Goal: Task Accomplishment & Management: Manage account settings

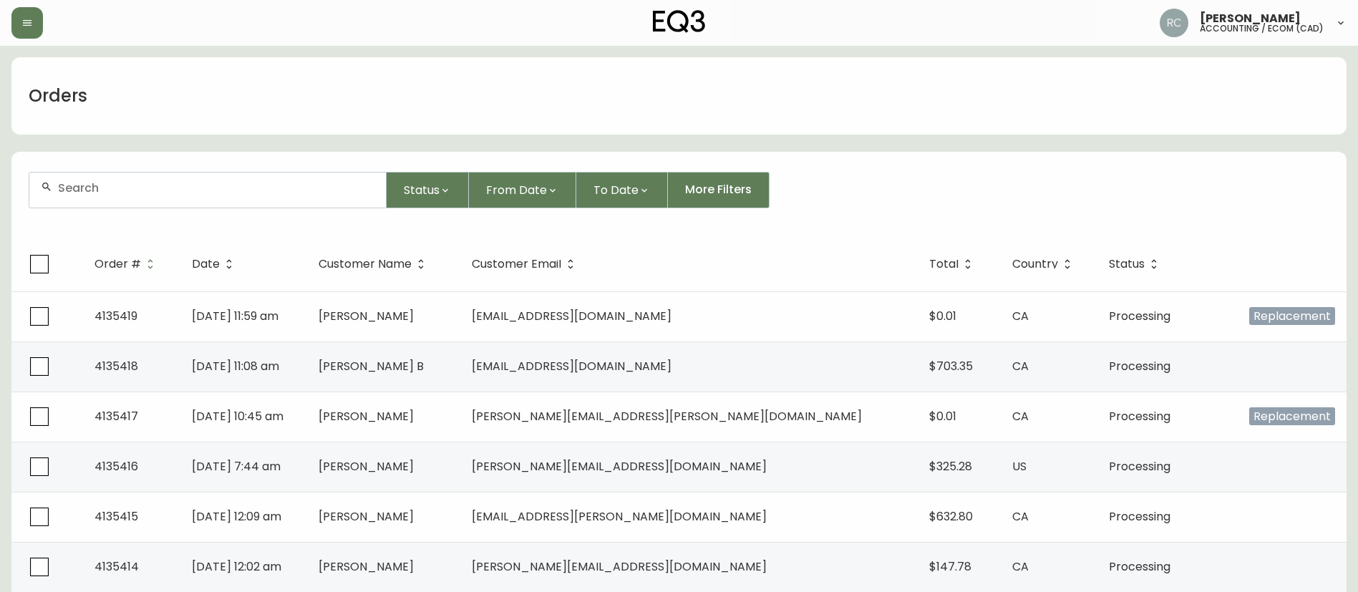
click at [279, 193] on input "text" at bounding box center [216, 188] width 316 height 14
paste input "4135113"
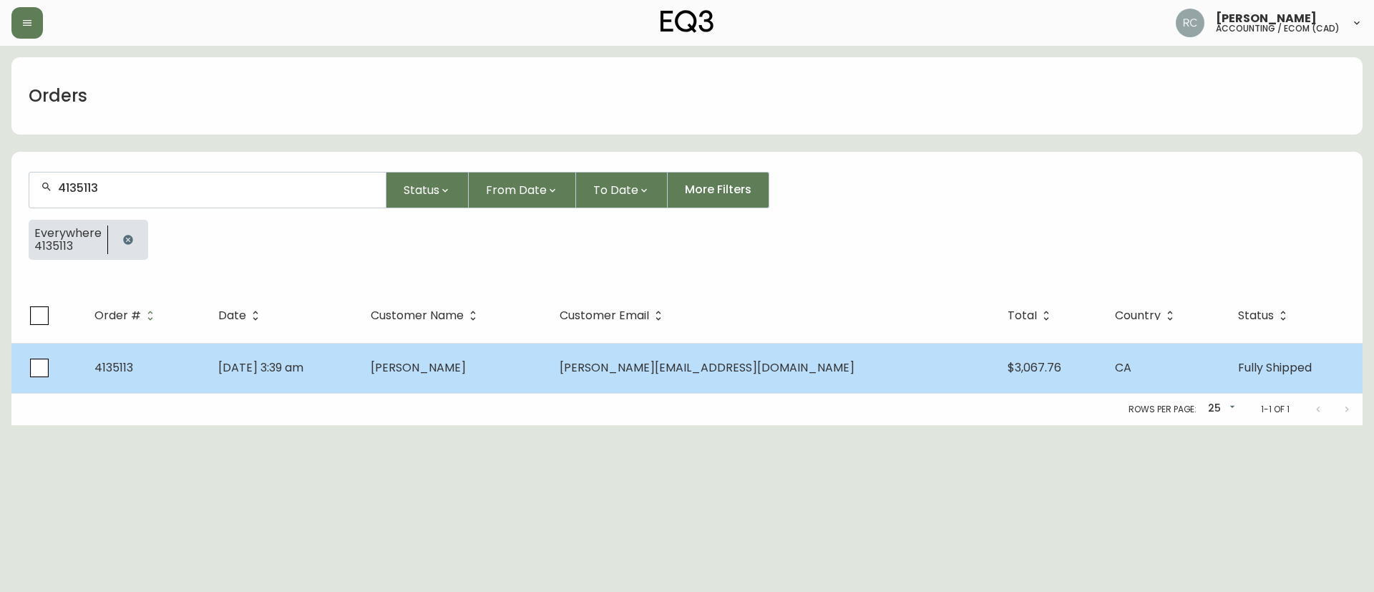
type input "4135113"
click at [466, 372] on span "[PERSON_NAME]" at bounding box center [418, 367] width 95 height 16
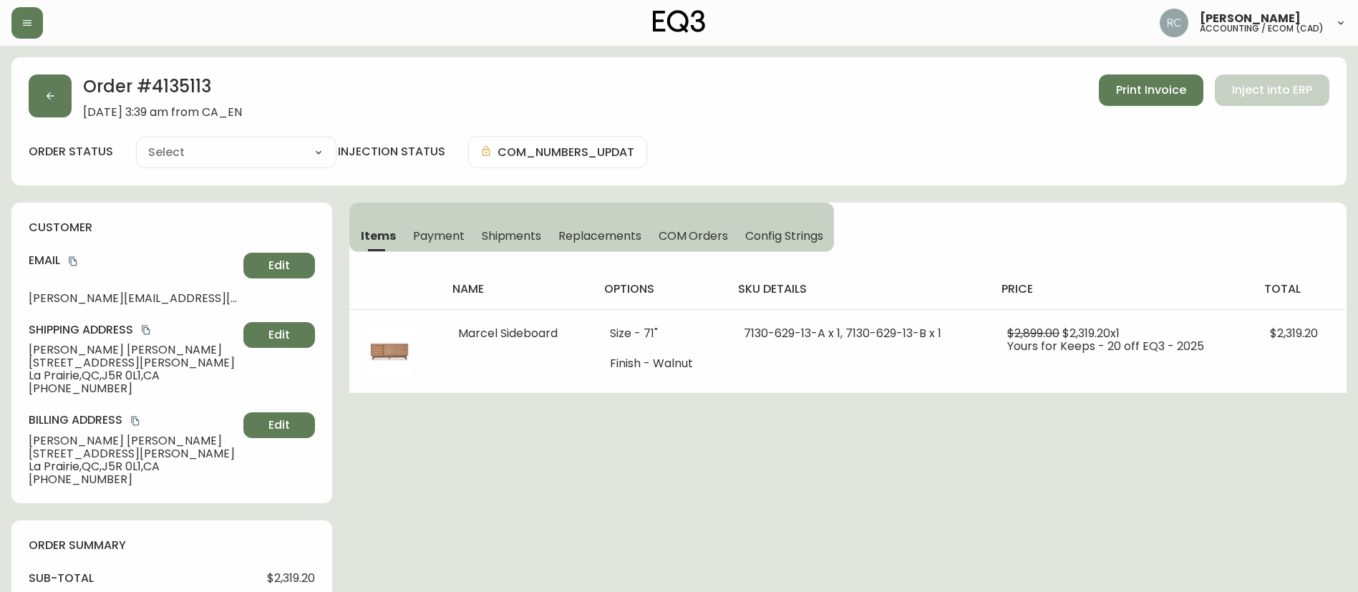
type input "Fully Shipped"
select select "FULLY_SHIPPED"
click at [435, 233] on span "Payment" at bounding box center [439, 235] width 52 height 15
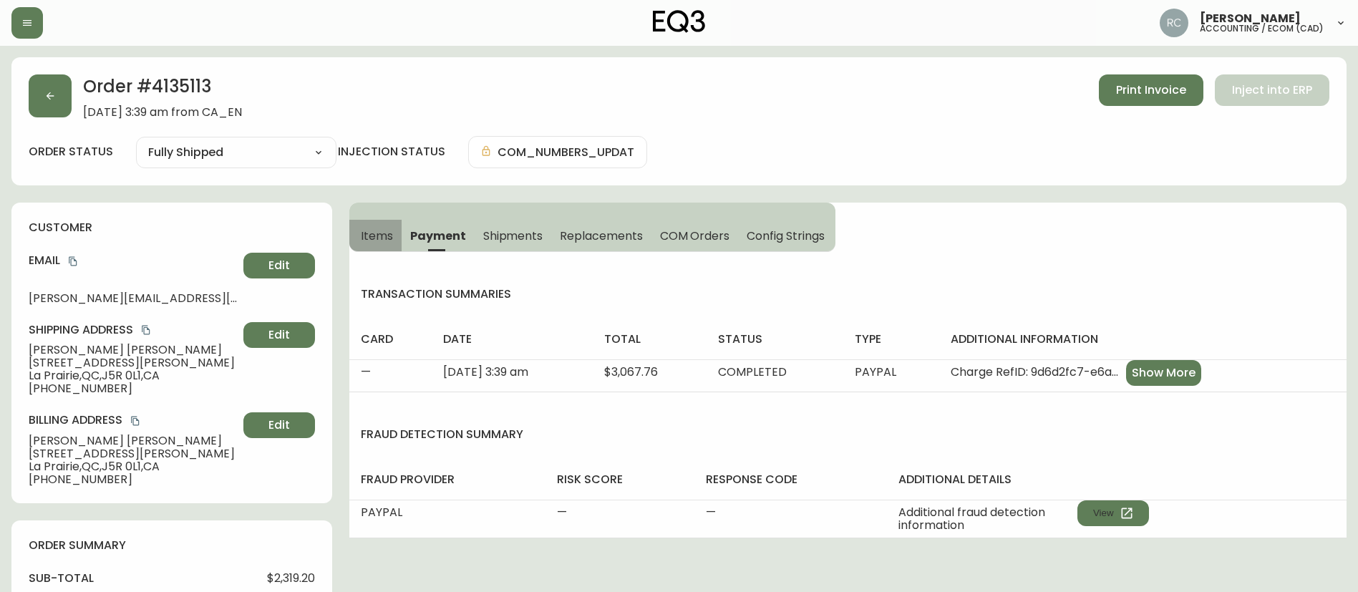
click at [389, 229] on span "Items" at bounding box center [377, 235] width 32 height 15
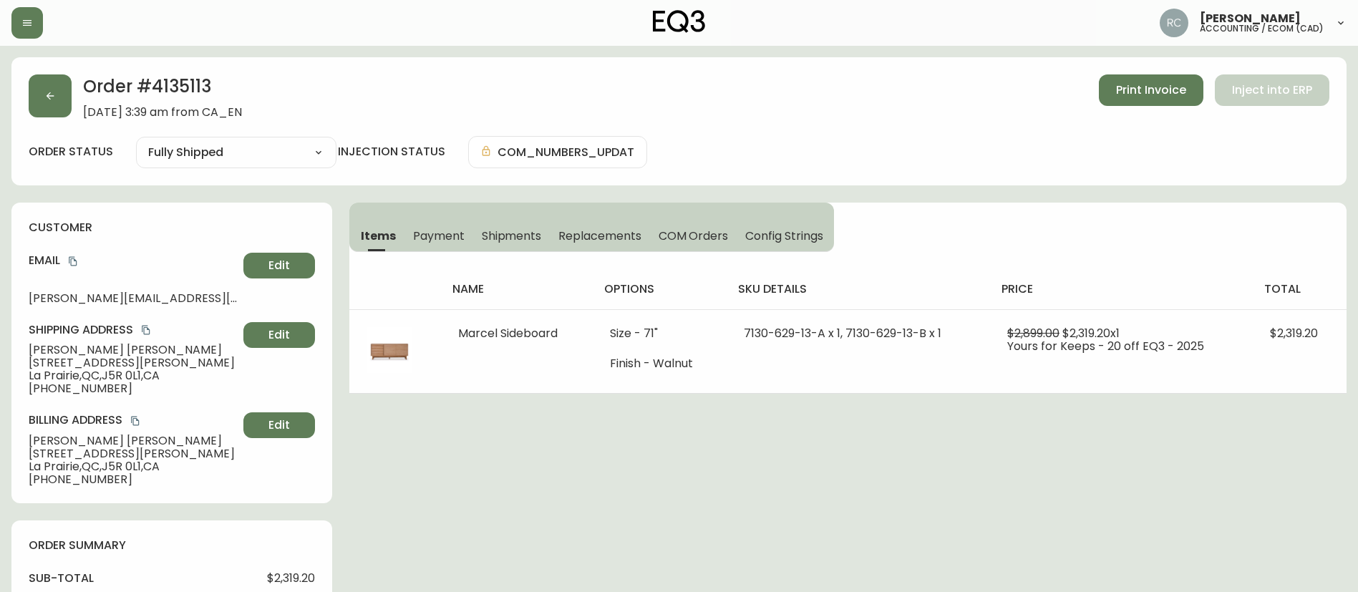
click at [539, 240] on span "Shipments" at bounding box center [512, 235] width 60 height 15
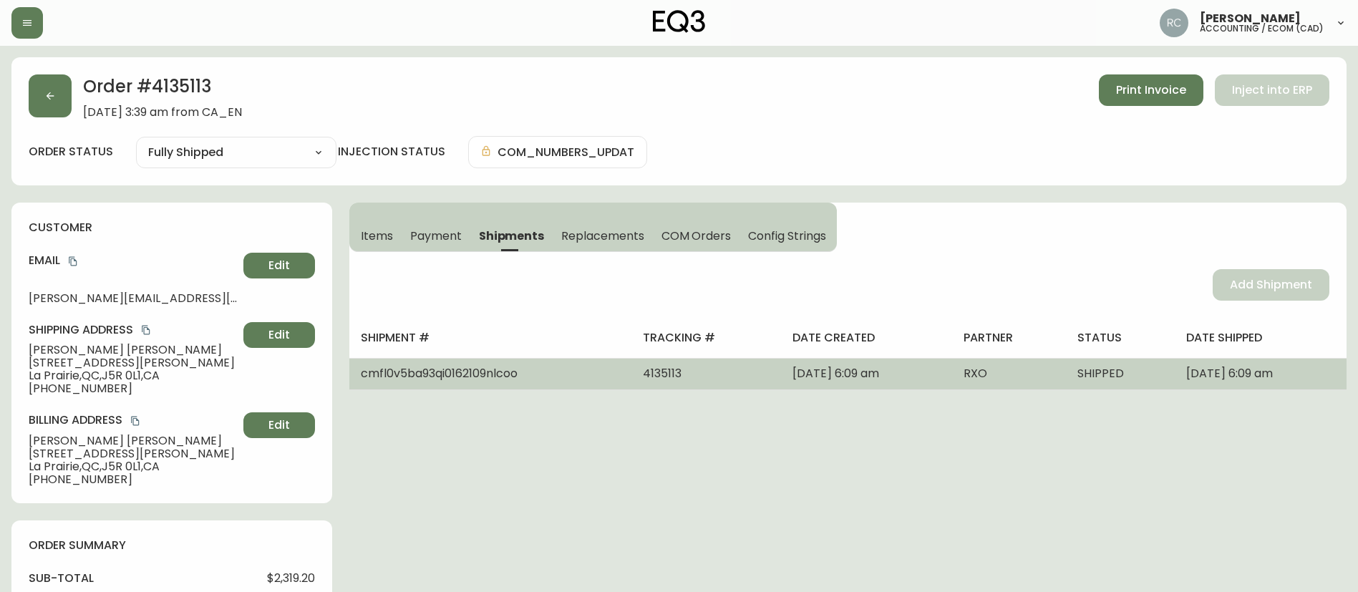
click at [631, 388] on td "4135113" at bounding box center [706, 373] width 150 height 31
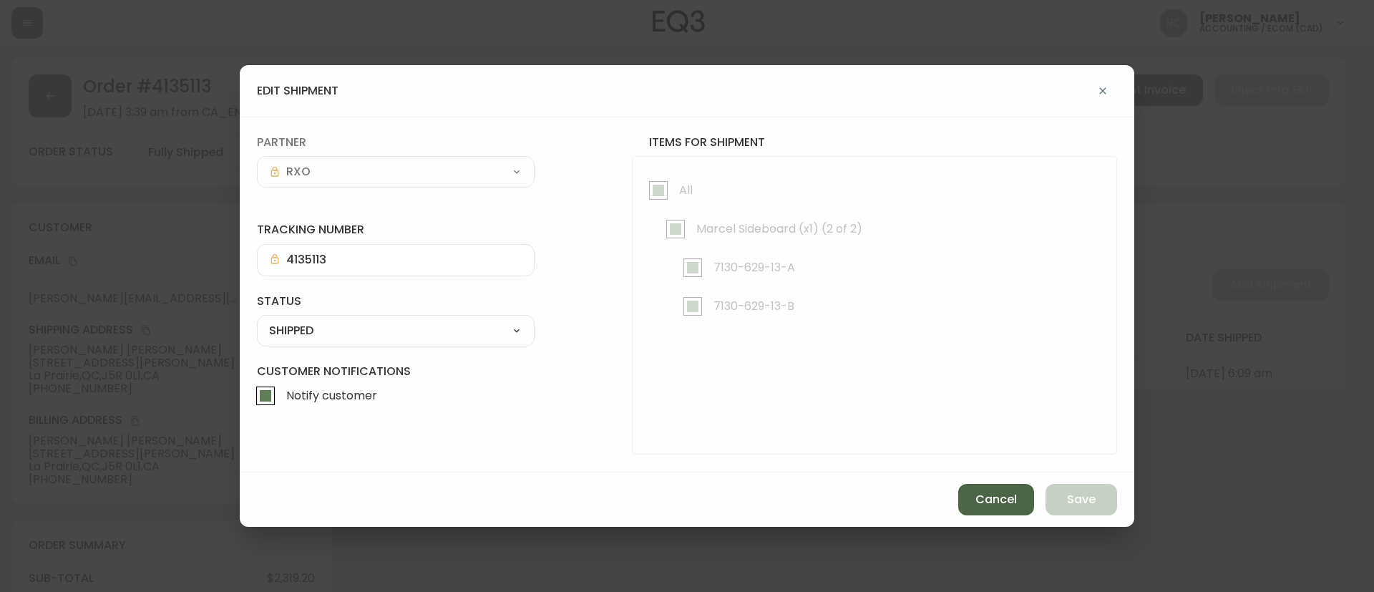
click at [1001, 492] on span "Cancel" at bounding box center [996, 500] width 42 height 16
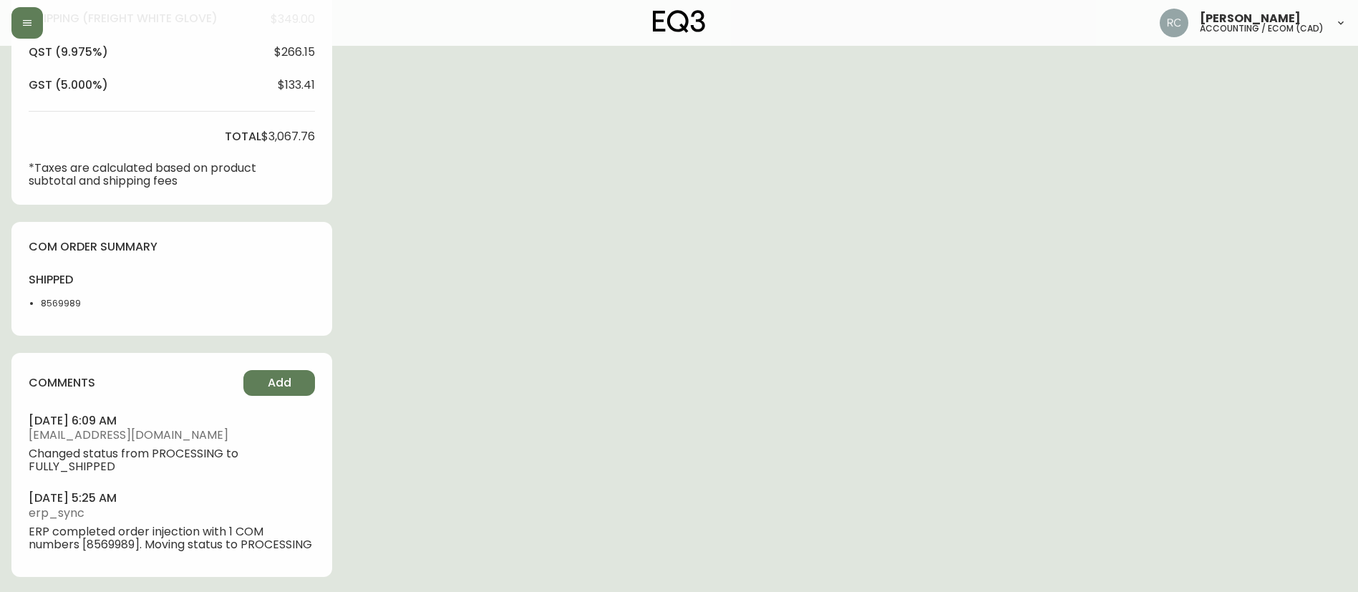
scroll to position [608, 0]
click at [64, 295] on li "8569989" at bounding box center [77, 301] width 72 height 13
drag, startPoint x: 64, startPoint y: 286, endPoint x: 962, endPoint y: 248, distance: 898.9
click at [63, 295] on li "8569989" at bounding box center [77, 301] width 72 height 13
copy li "8569989"
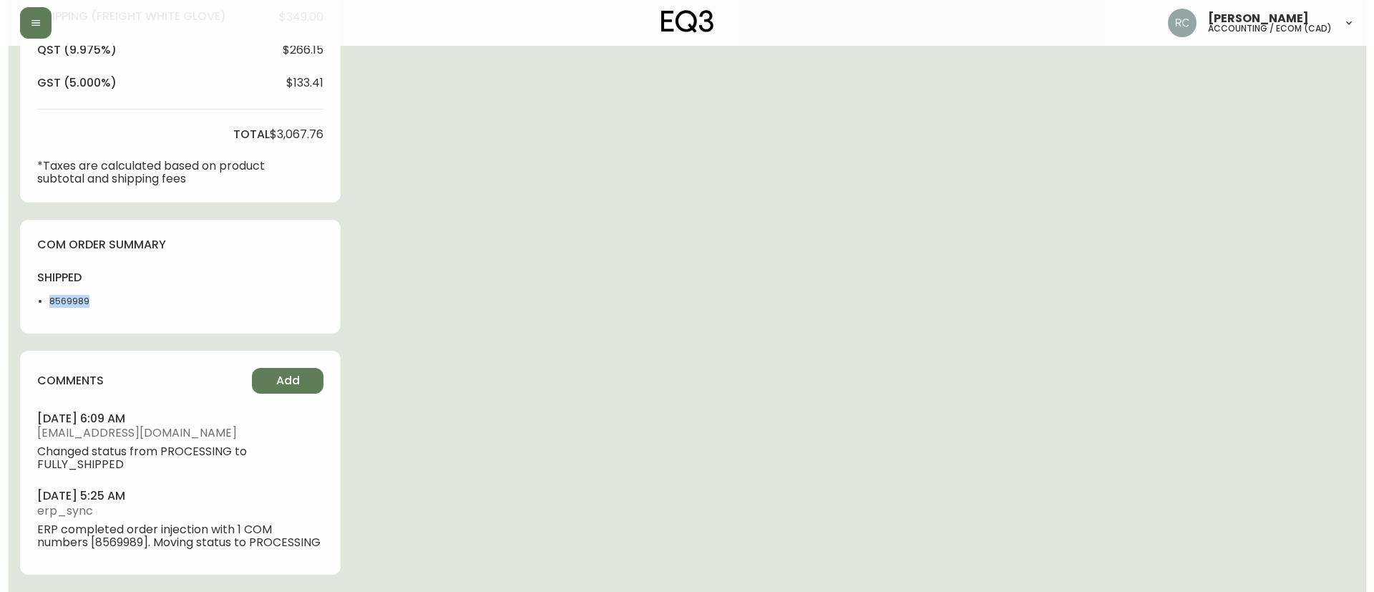
scroll to position [0, 0]
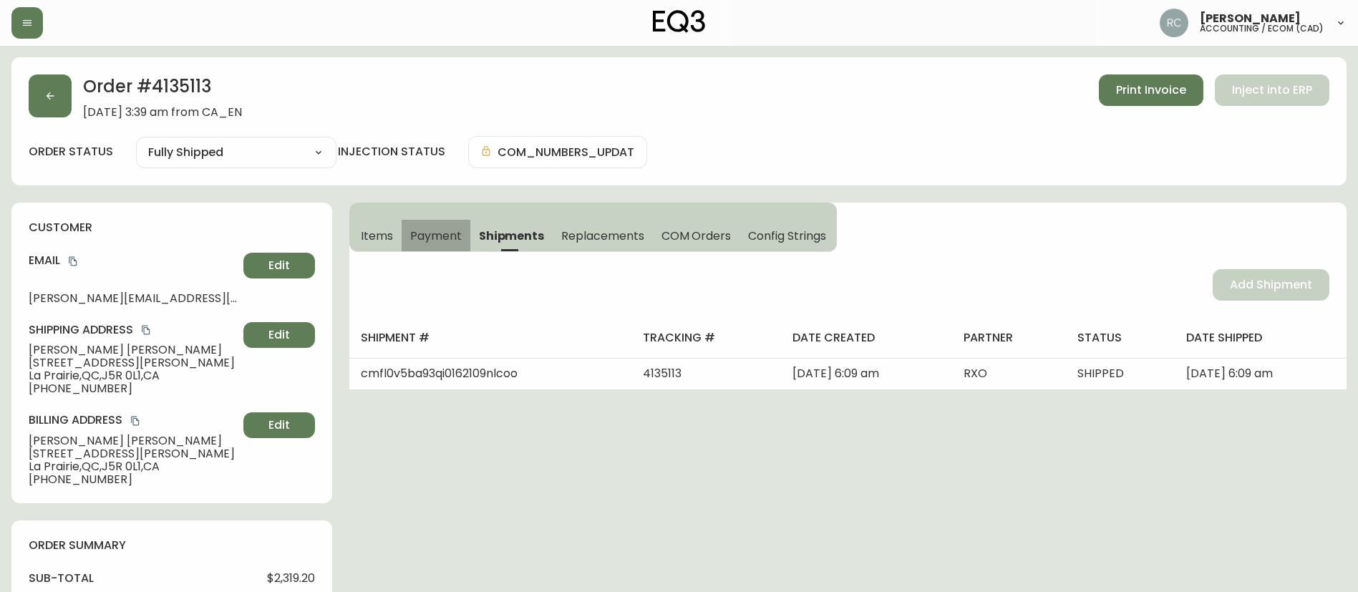
click at [429, 242] on span "Payment" at bounding box center [436, 235] width 52 height 15
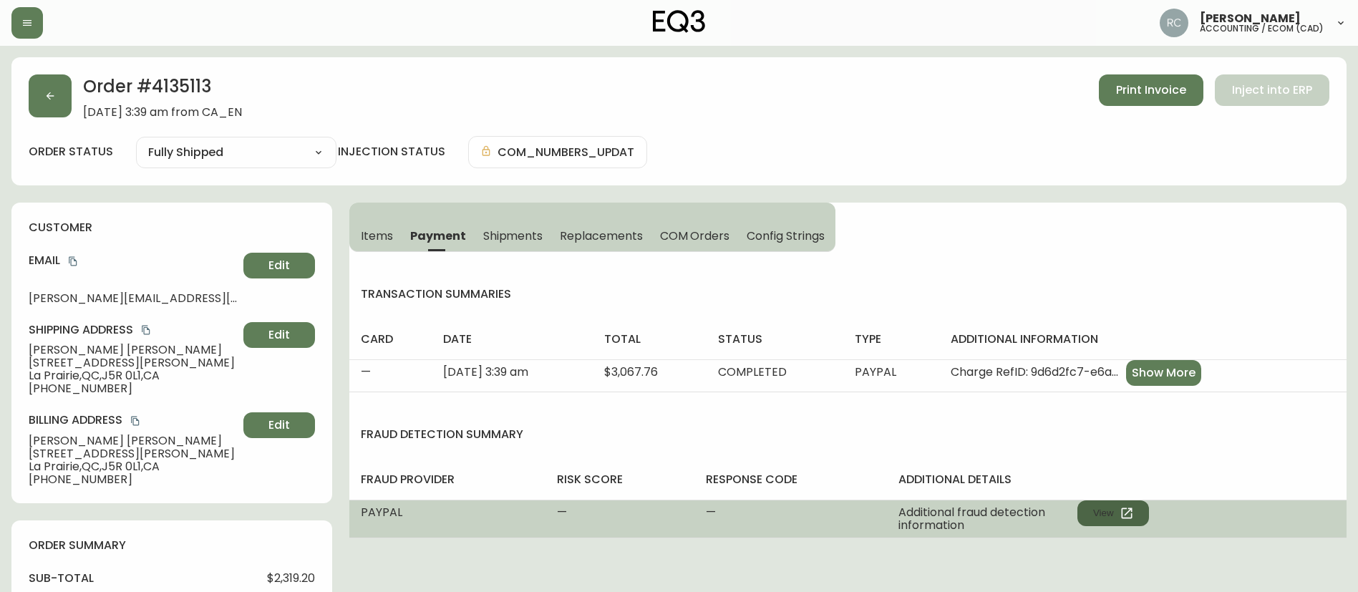
click at [1112, 515] on button "View" at bounding box center [1113, 513] width 72 height 26
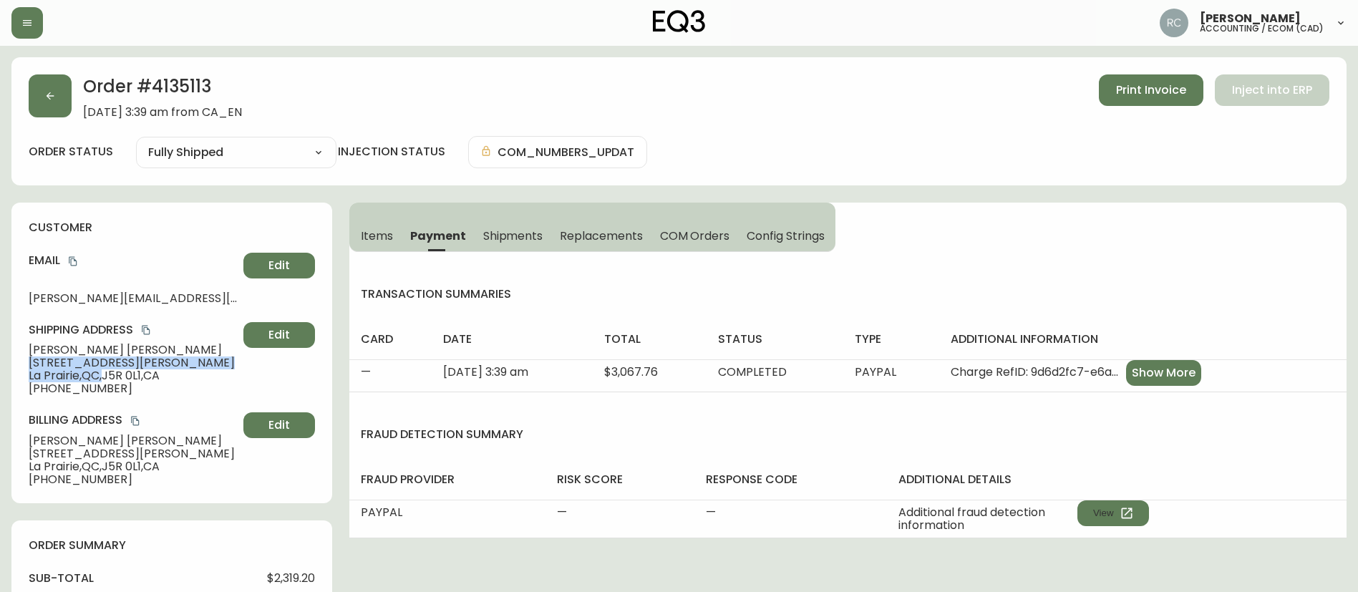
drag, startPoint x: 28, startPoint y: 368, endPoint x: 605, endPoint y: 266, distance: 586.5
click at [103, 375] on div "customer Email danielle_desrosiers@videotron.ca Edit Shipping Address Danielle …" at bounding box center [171, 353] width 321 height 301
click at [369, 233] on span "Items" at bounding box center [377, 235] width 32 height 15
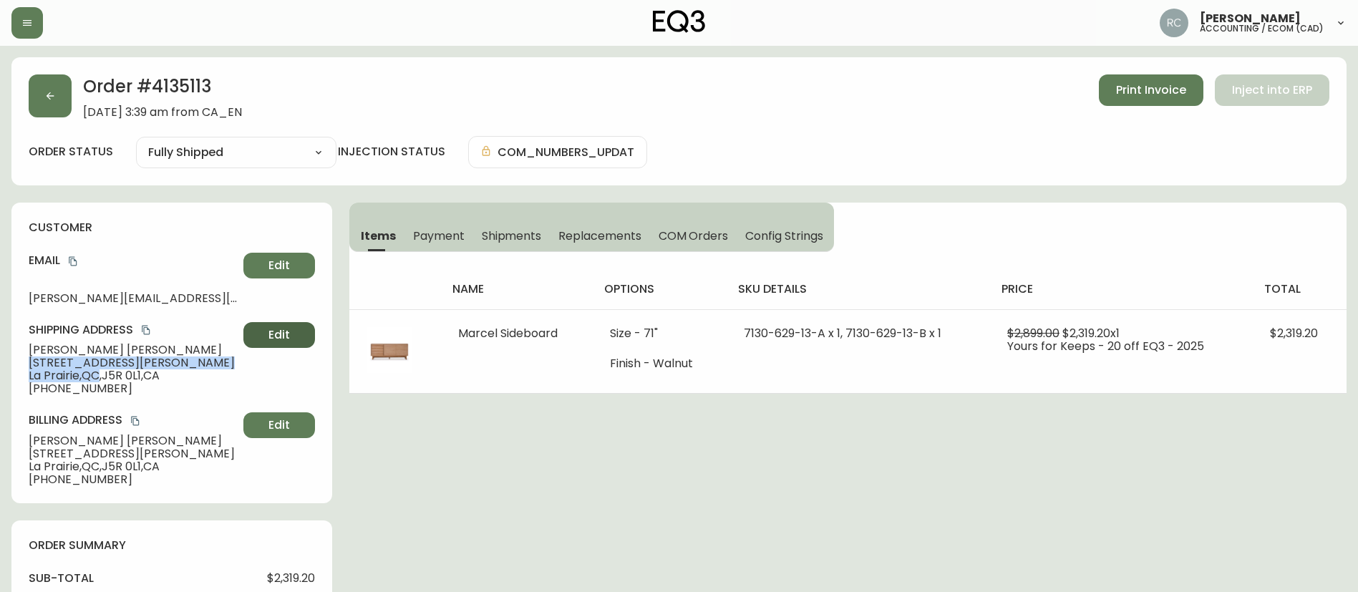
click at [293, 334] on button "Edit" at bounding box center [279, 335] width 72 height 26
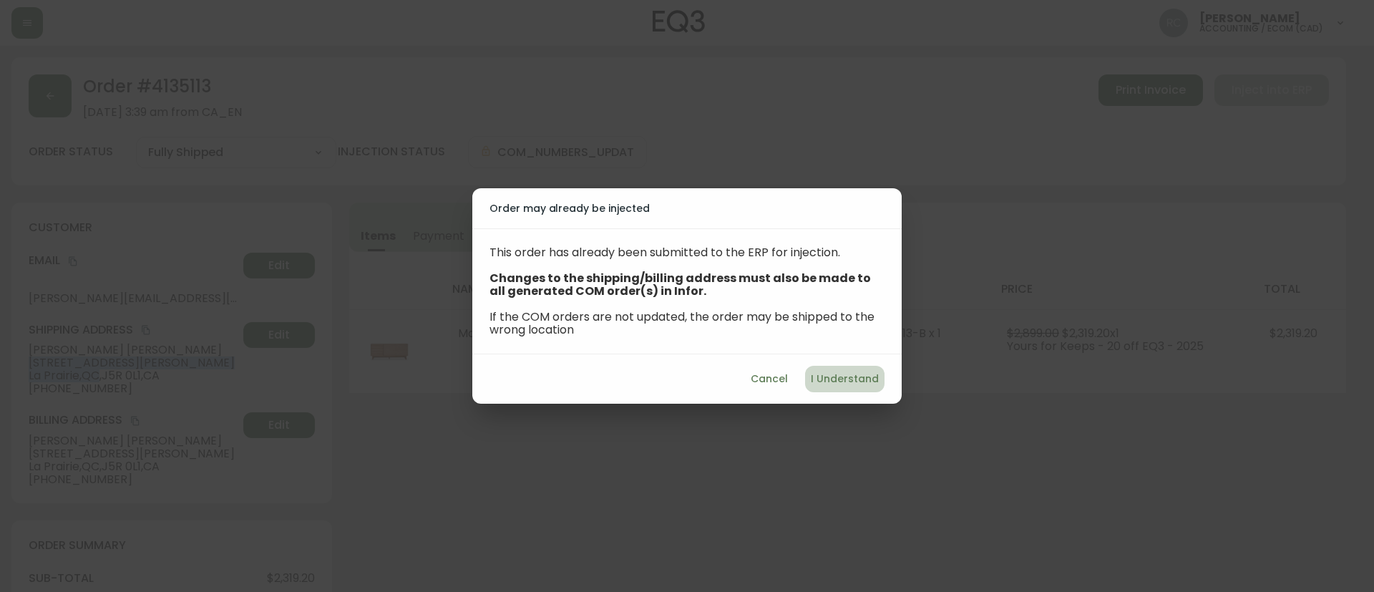
click at [852, 383] on span "I Understand" at bounding box center [845, 379] width 68 height 18
select select "QC"
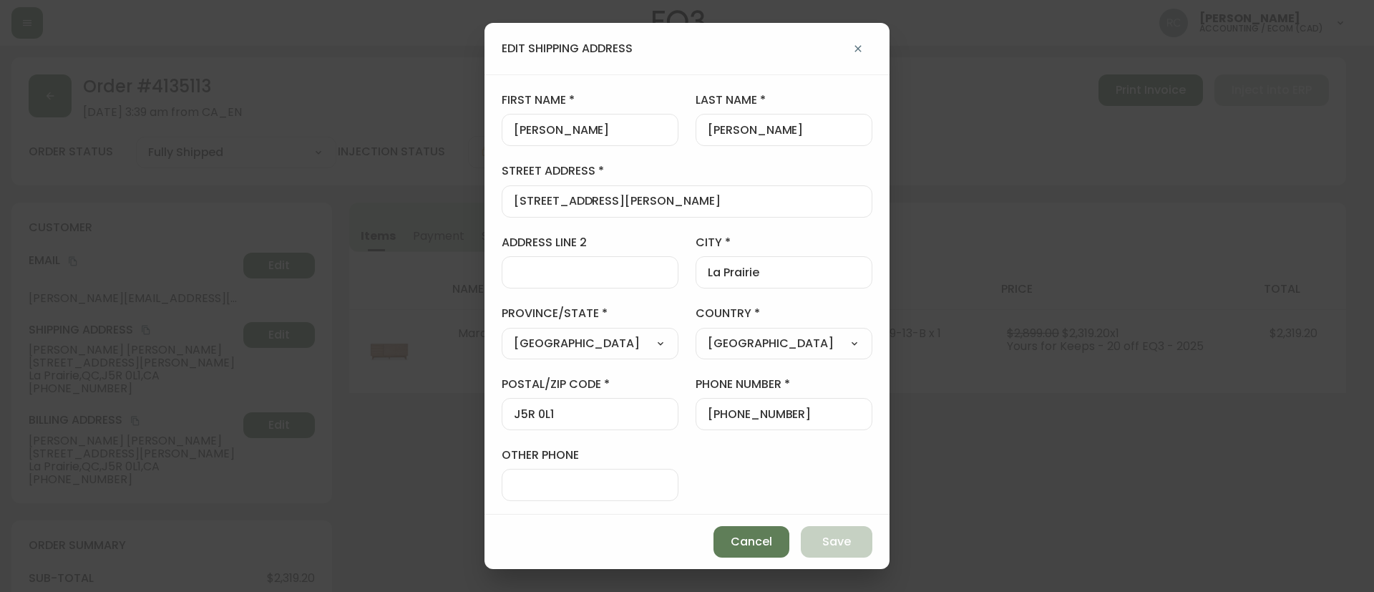
click at [608, 203] on input "6540 Rue Mailloux" at bounding box center [687, 202] width 346 height 14
paste input "[STREET_ADDRESS]"
type input "[STREET_ADDRESS]"
click at [740, 274] on input "La Prairie" at bounding box center [784, 273] width 152 height 14
paste input "Candiac"
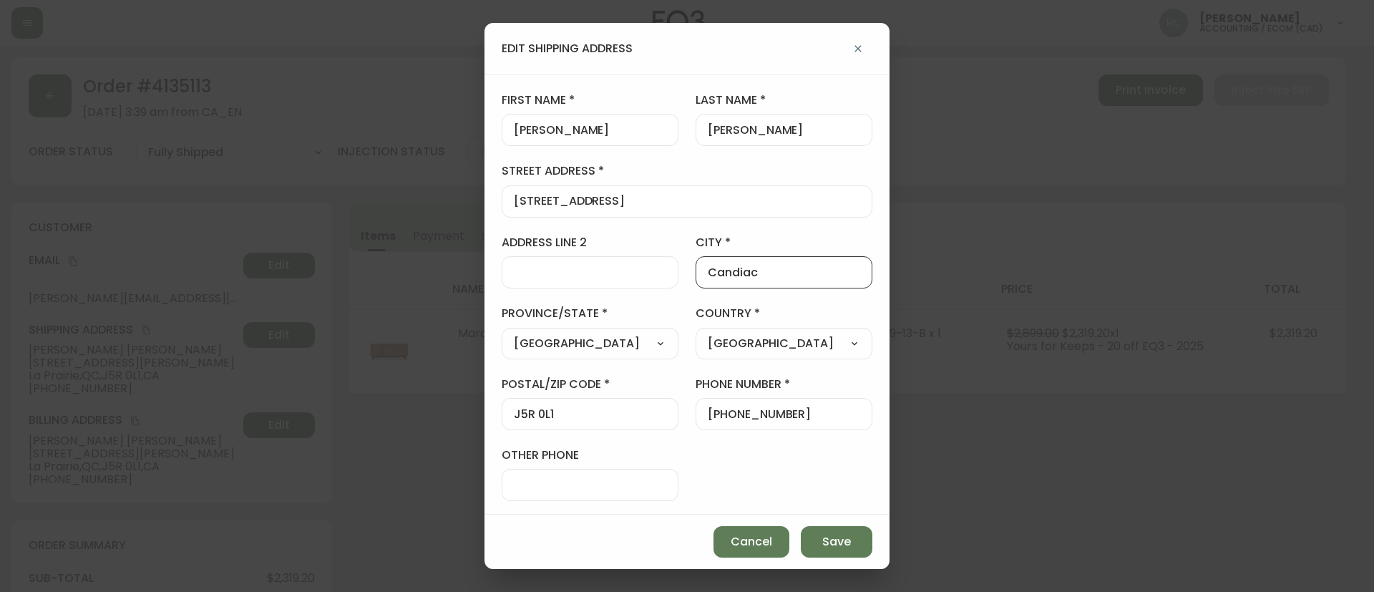
type input "Candiac"
click at [555, 405] on div "J5R 0L1" at bounding box center [590, 414] width 177 height 32
paste input "5R6"
type input "J5R 5R6"
click at [850, 543] on span "Save" at bounding box center [836, 542] width 29 height 16
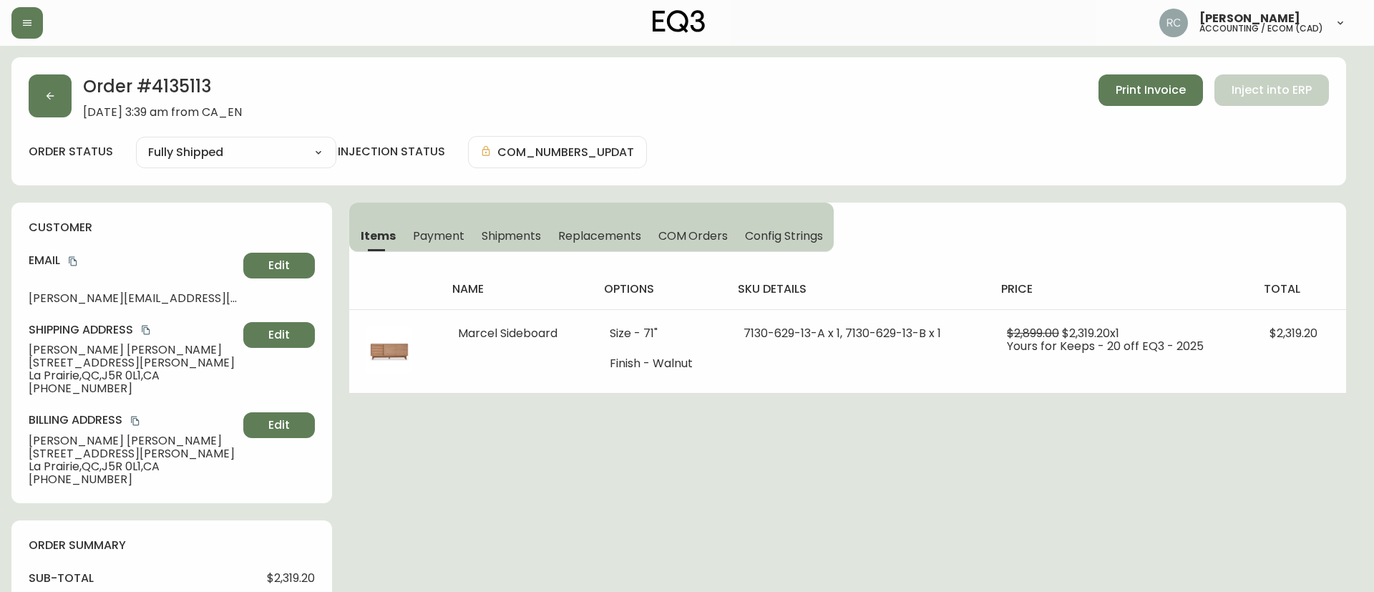
type input "6540 Rue Mailloux"
type input "La Prairie"
type input "J5R 0L1"
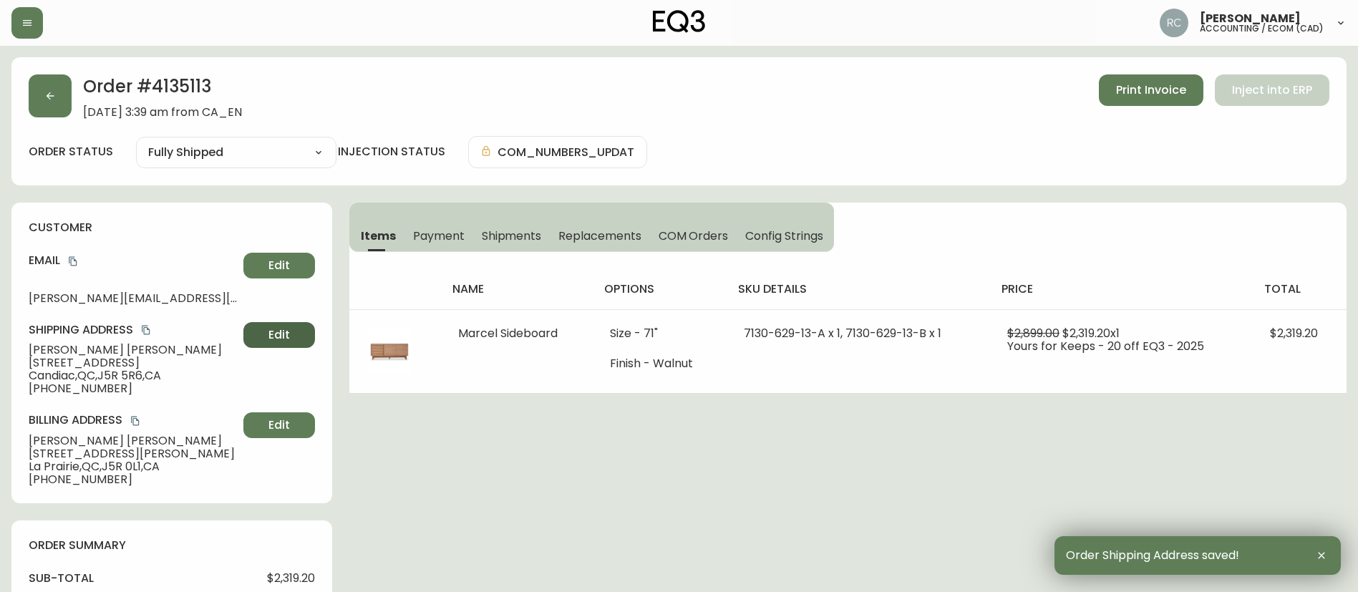
click at [278, 340] on span "Edit" at bounding box center [278, 335] width 21 height 16
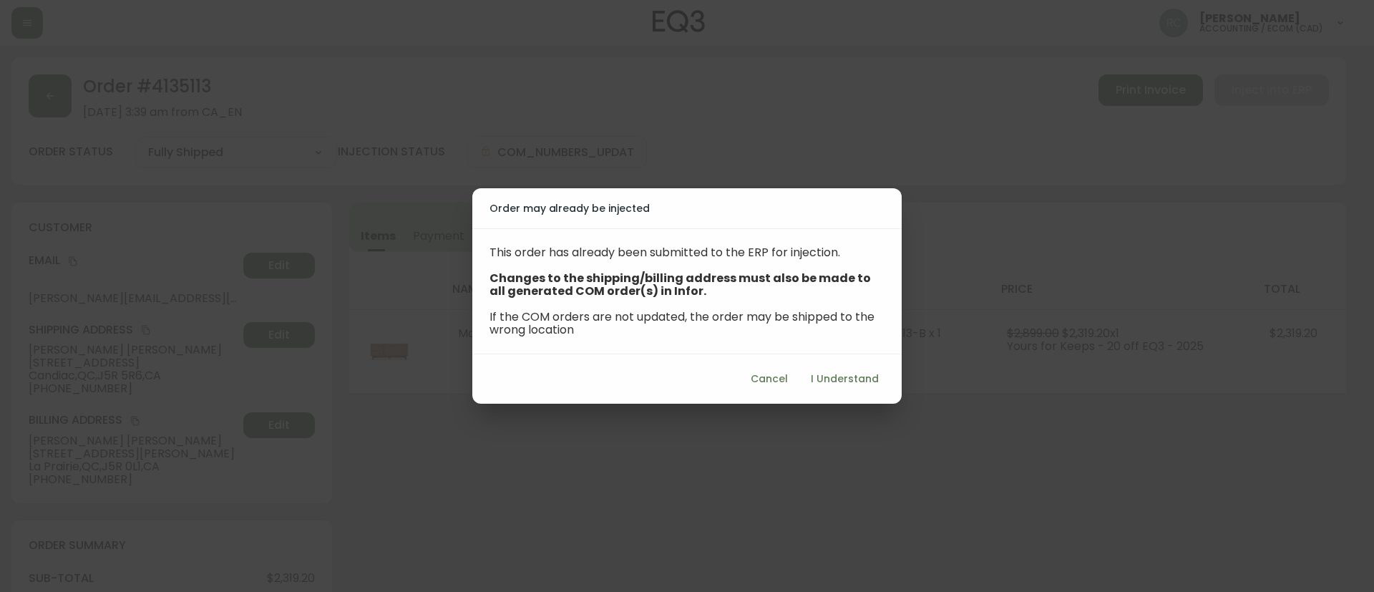
drag, startPoint x: 870, startPoint y: 400, endPoint x: 862, endPoint y: 385, distance: 16.6
click at [869, 400] on div "Cancel I Understand" at bounding box center [686, 378] width 429 height 49
click at [862, 385] on span "I Understand" at bounding box center [845, 379] width 68 height 18
select select "QC"
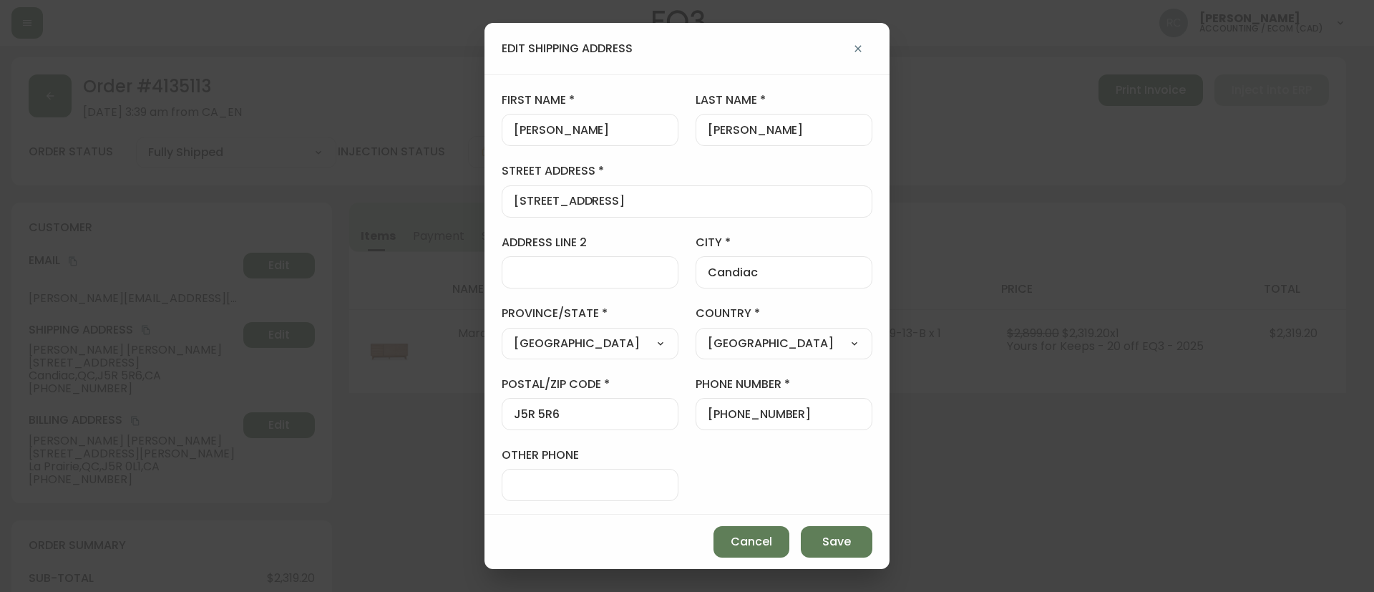
click at [713, 416] on input "[PHONE_NUMBER]" at bounding box center [784, 414] width 152 height 14
drag, startPoint x: 715, startPoint y: 414, endPoint x: 895, endPoint y: 424, distance: 179.9
click at [895, 424] on div "edit shipping address first name Danielle last name DesRosiers street address 1…" at bounding box center [687, 296] width 1374 height 592
paste input "-206-6159"
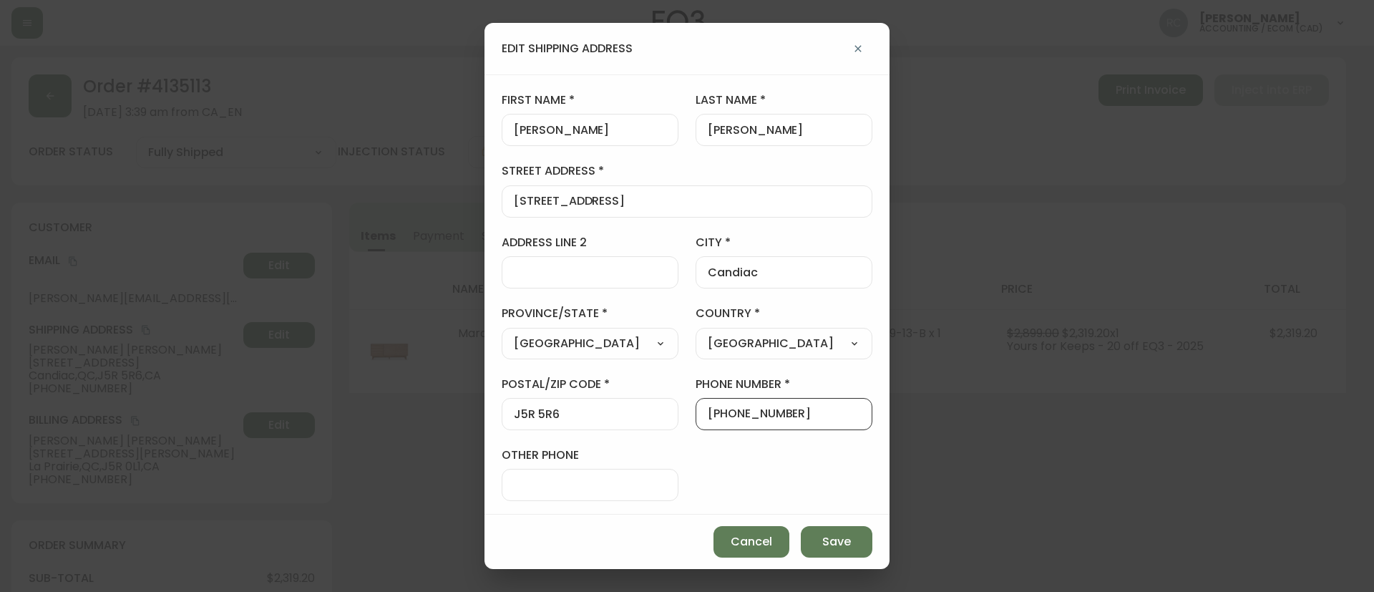
click at [766, 407] on input "+1514-206-6159" at bounding box center [784, 414] width 152 height 14
click at [733, 411] on input "+1514-2066159" at bounding box center [784, 414] width 152 height 14
click at [833, 540] on span "Save" at bounding box center [836, 542] width 29 height 16
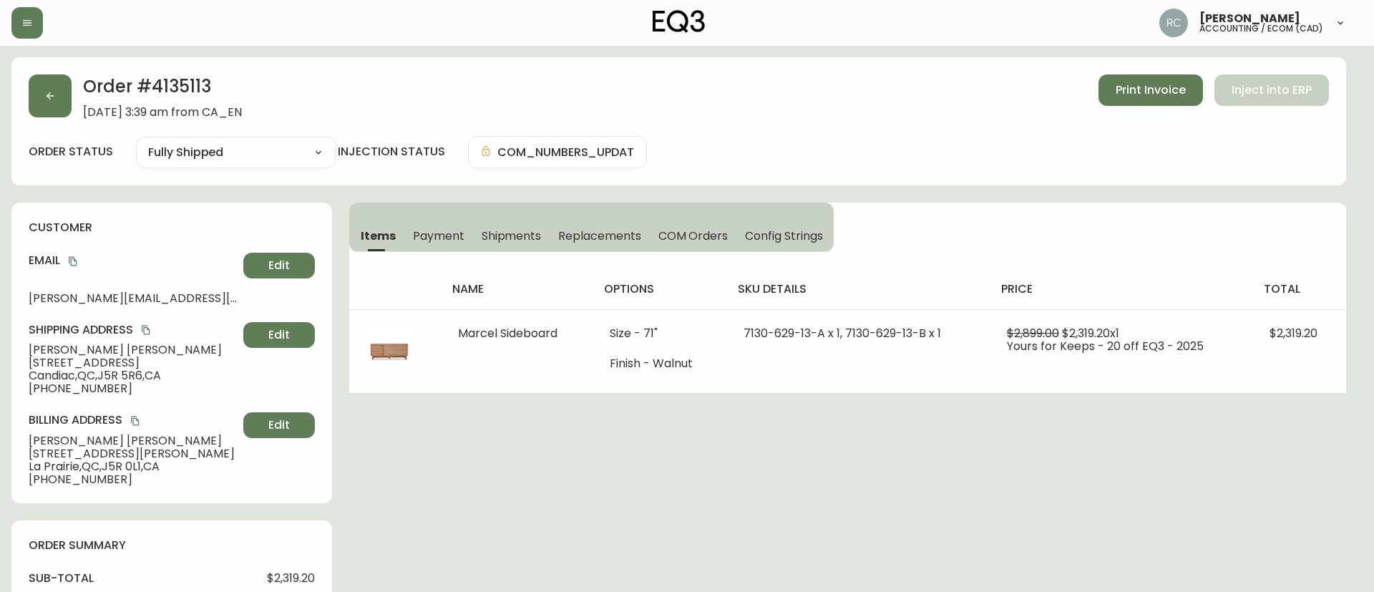
type input "[PHONE_NUMBER]"
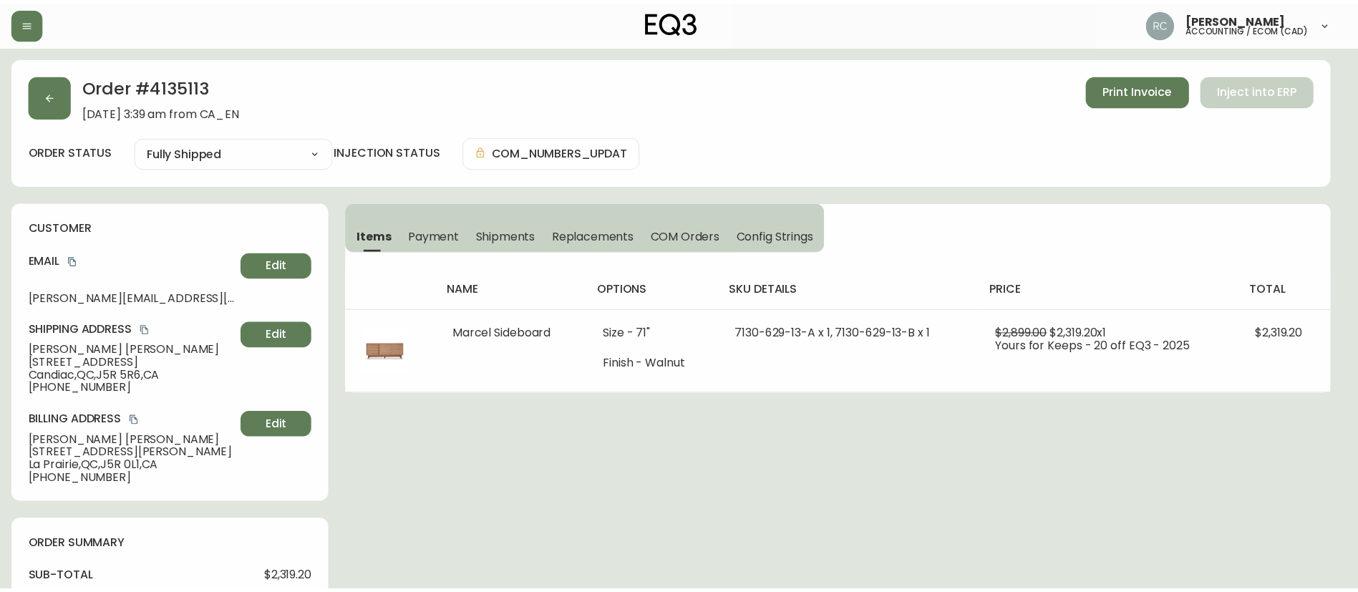
scroll to position [0, 0]
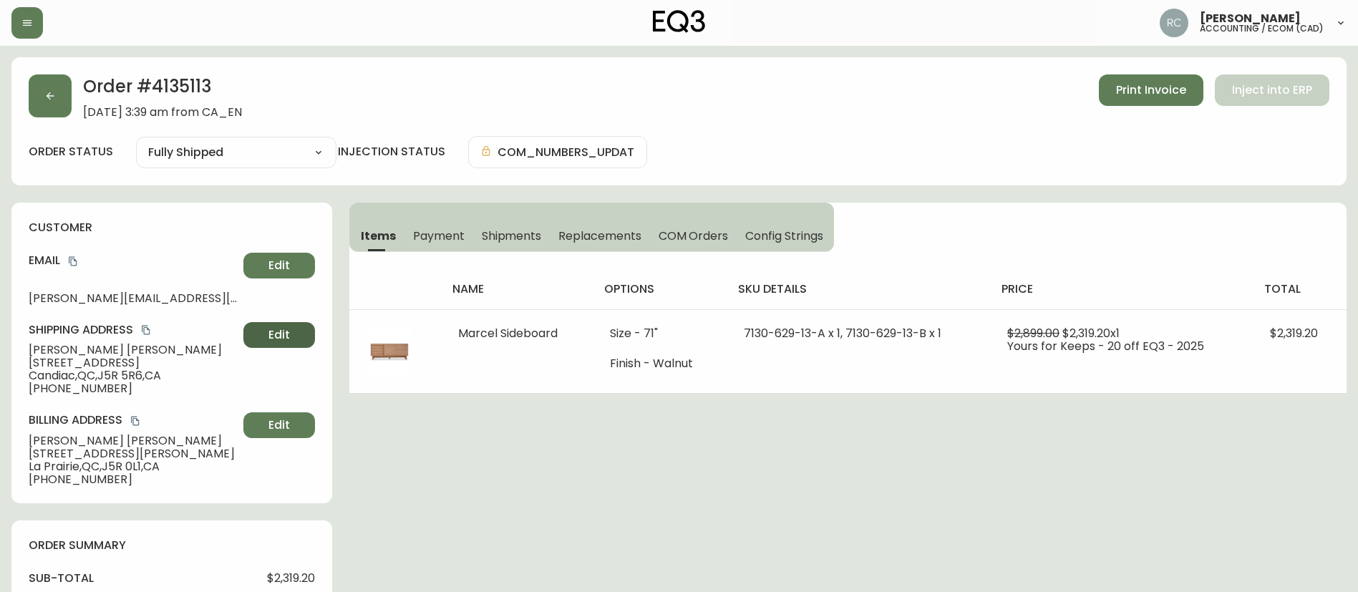
click at [271, 341] on span "Edit" at bounding box center [278, 335] width 21 height 16
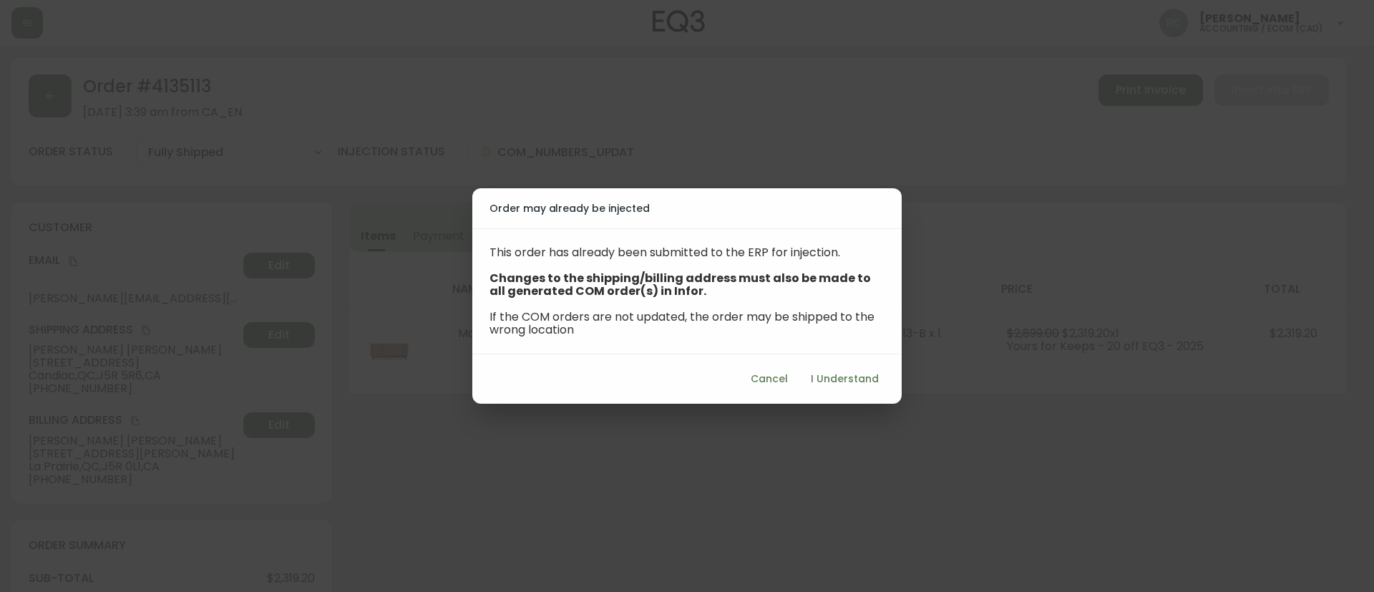
click at [847, 386] on span "I Understand" at bounding box center [845, 379] width 68 height 18
select select "QC"
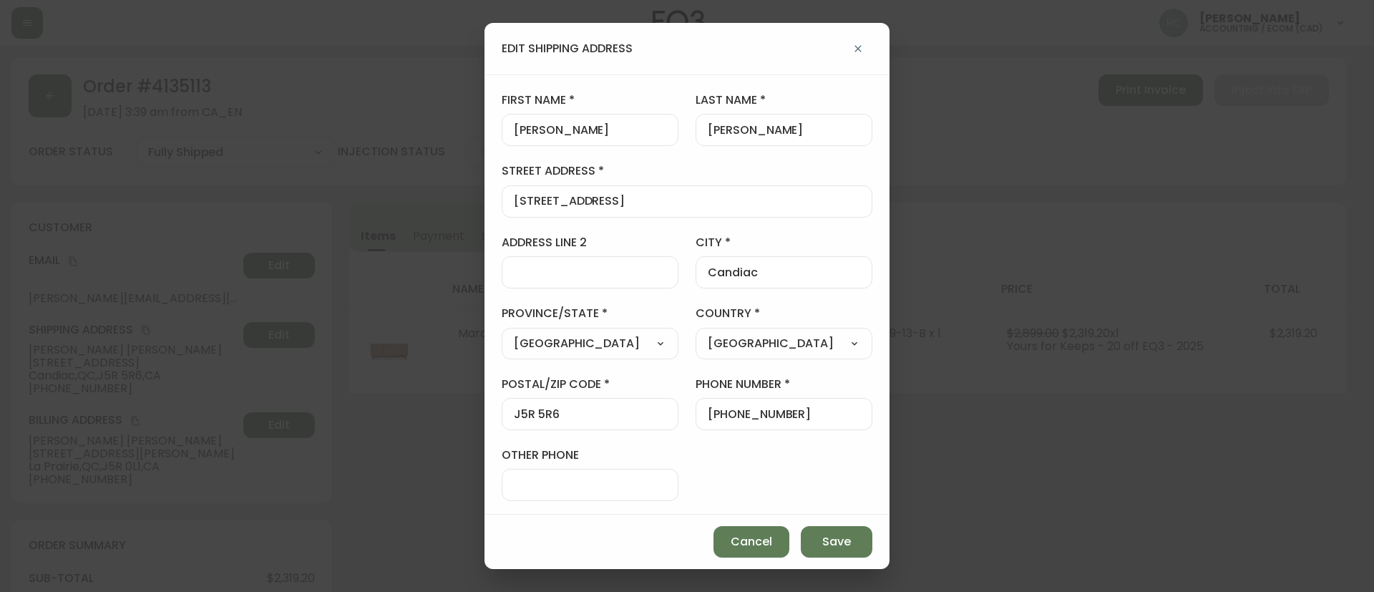
click at [725, 276] on input "Candiac" at bounding box center [784, 273] width 152 height 14
click at [761, 122] on div "DesRosiers" at bounding box center [784, 130] width 177 height 32
paste input "Timoschuk"
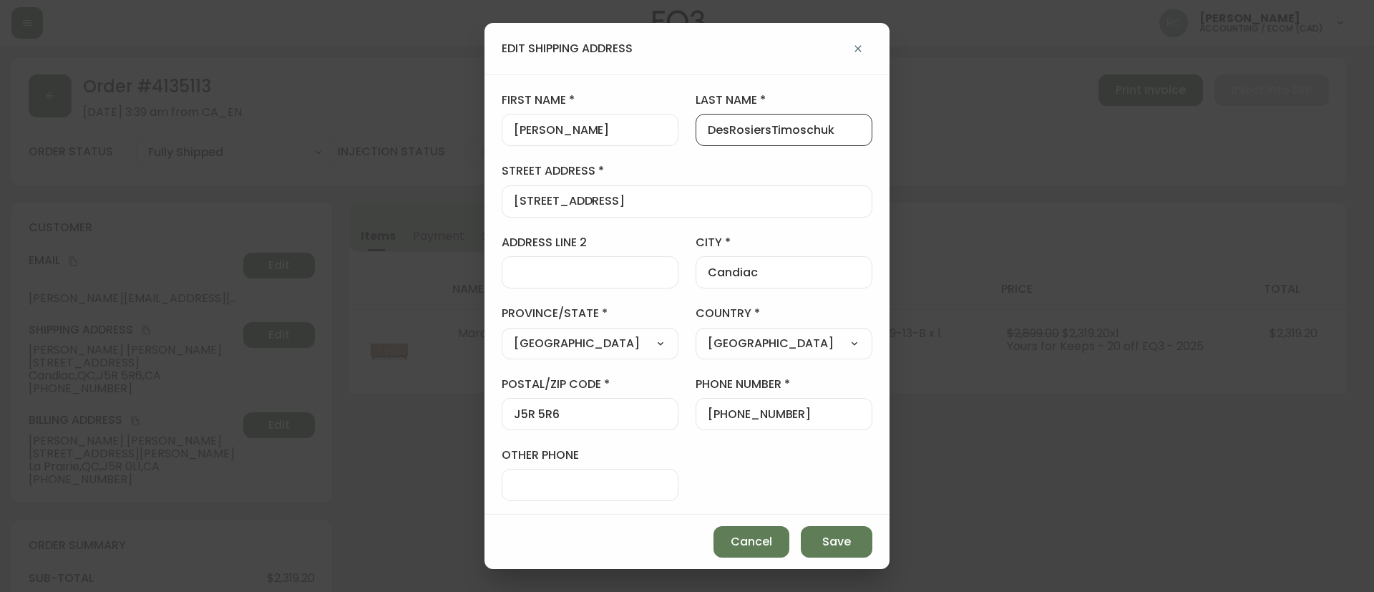
paste input "text"
type input "Timoschuk"
click at [550, 121] on div "[PERSON_NAME]" at bounding box center [590, 130] width 177 height 32
paste input "[PERSON_NAME]"
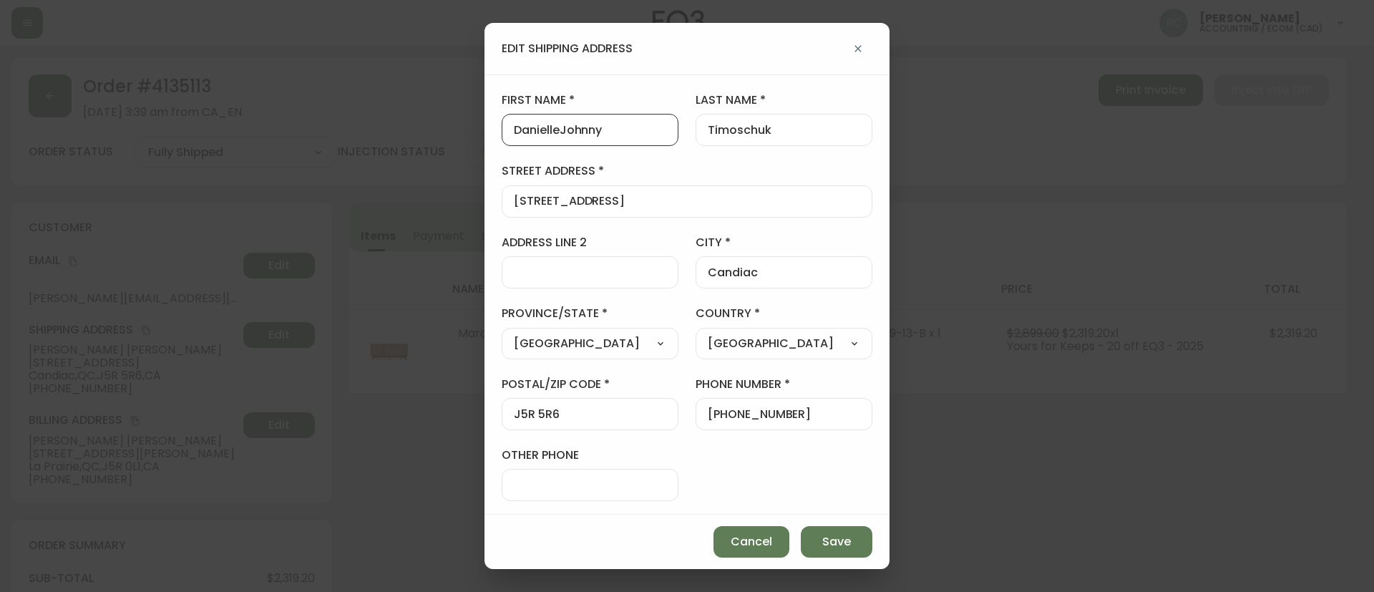
paste input "text"
click at [822, 538] on button "Save" at bounding box center [837, 541] width 72 height 31
type input "[PERSON_NAME]"
type input "DesRosiers"
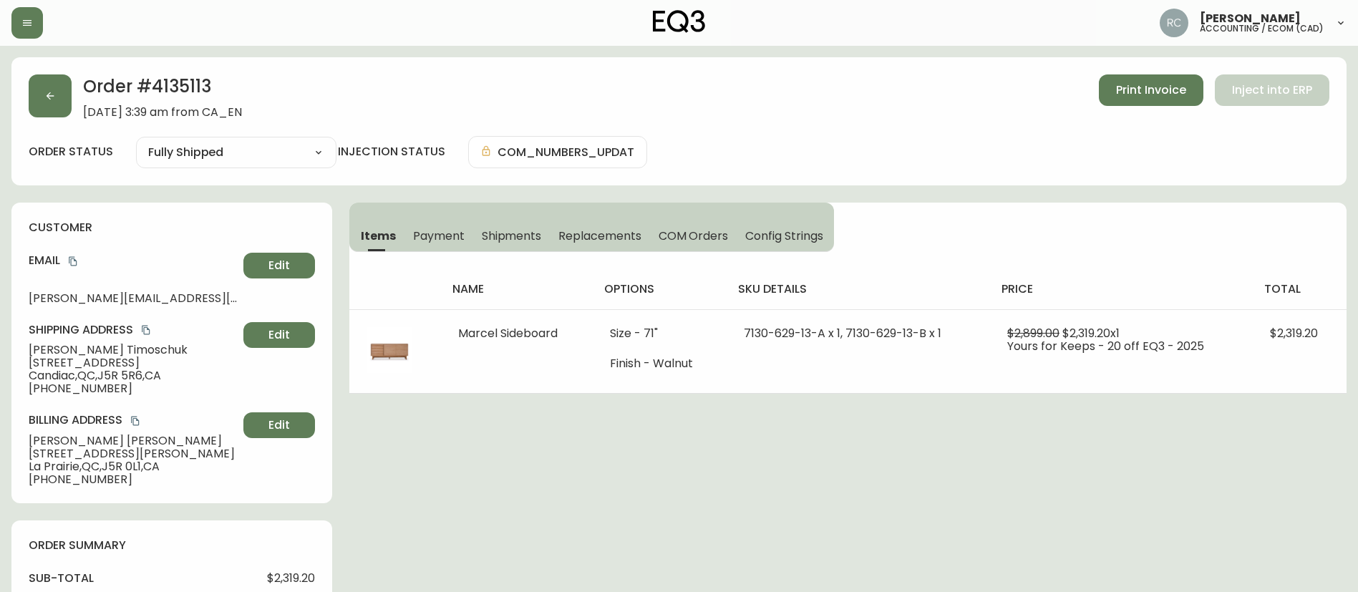
click at [83, 356] on span "[STREET_ADDRESS]" at bounding box center [133, 362] width 209 height 13
click at [94, 346] on span "Johnny Timoschuk" at bounding box center [133, 350] width 209 height 13
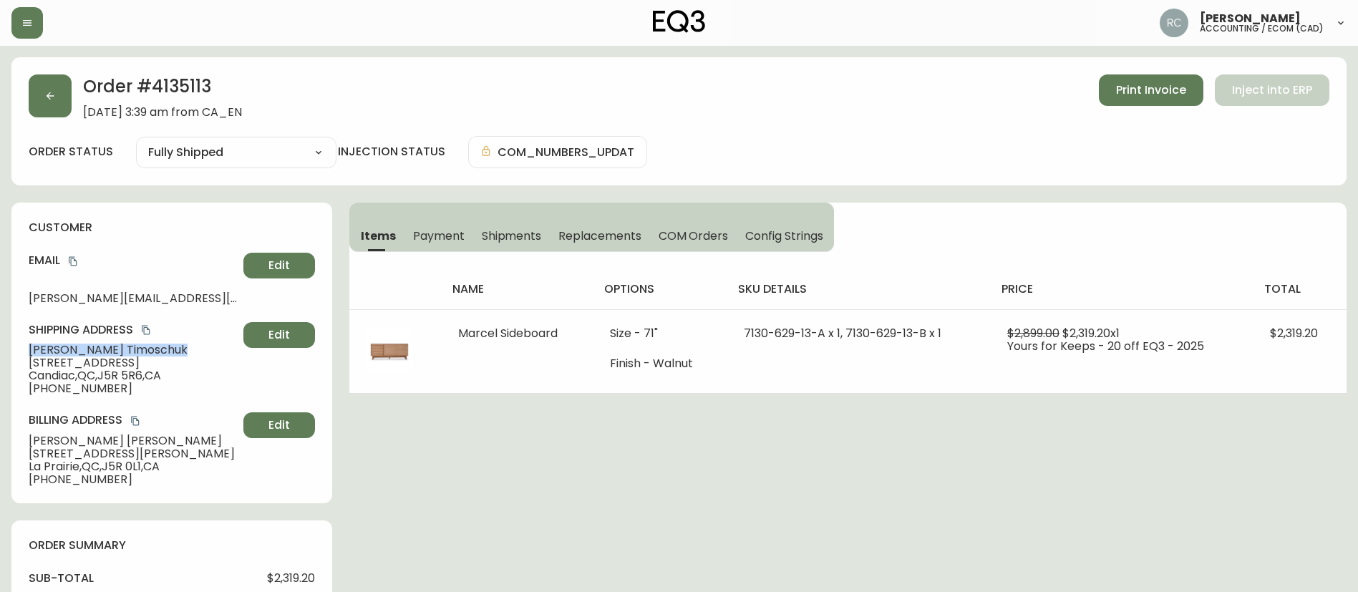
click at [94, 346] on span "Johnny Timoschuk" at bounding box center [133, 350] width 209 height 13
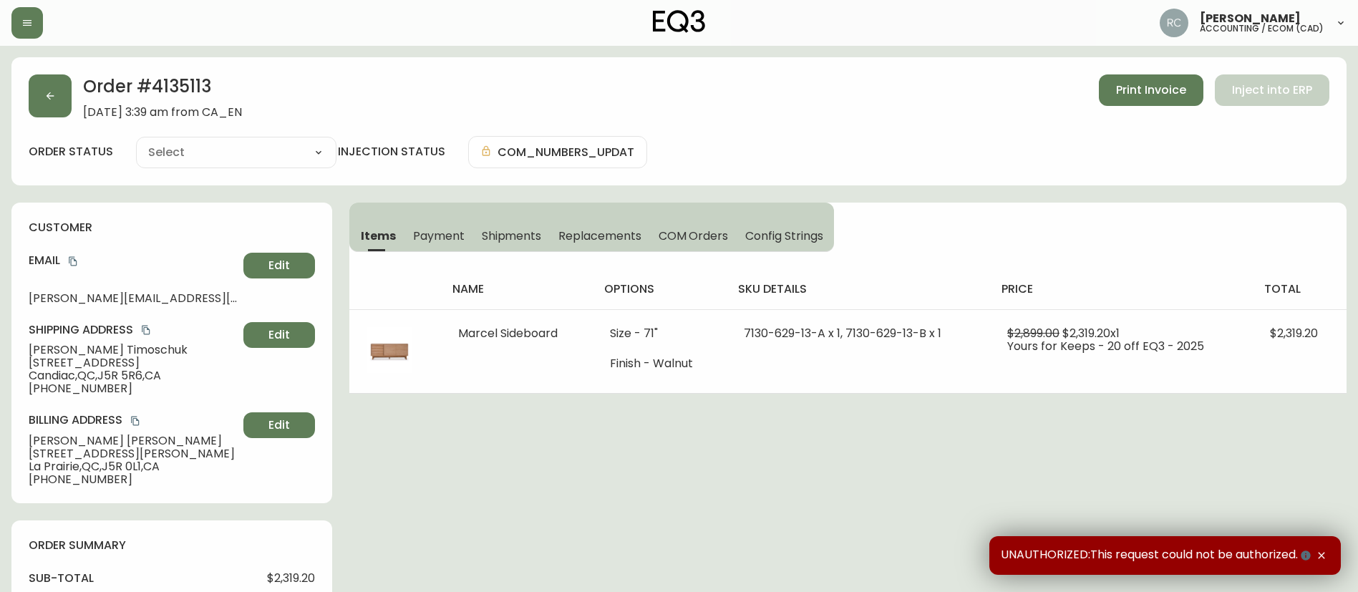
type input "Fully Shipped"
select select "FULLY_SHIPPED"
